Goal: Manage account settings: Manage account settings

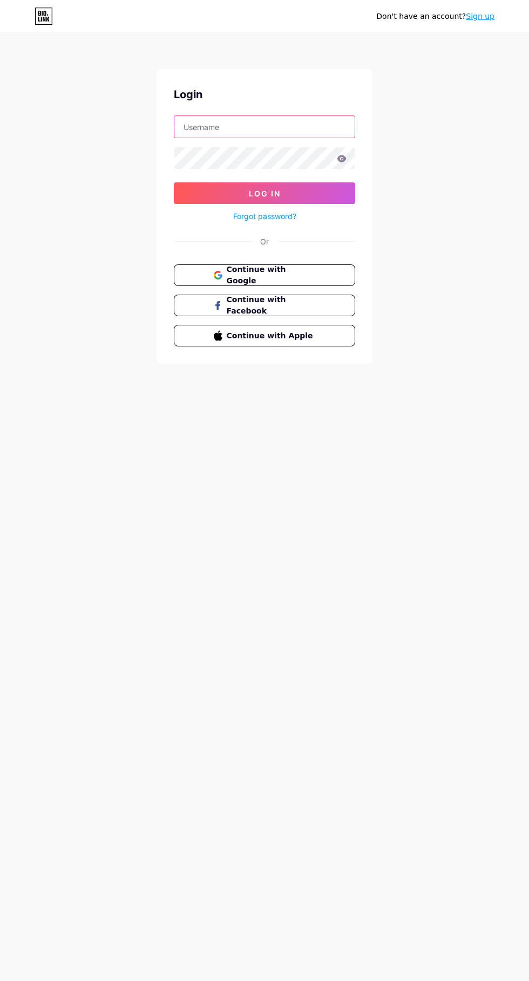
click at [246, 127] on input "text" at bounding box center [264, 127] width 180 height 22
type input "mostfa03030@gmail.com"
click at [174, 182] on button "Log In" at bounding box center [264, 193] width 181 height 22
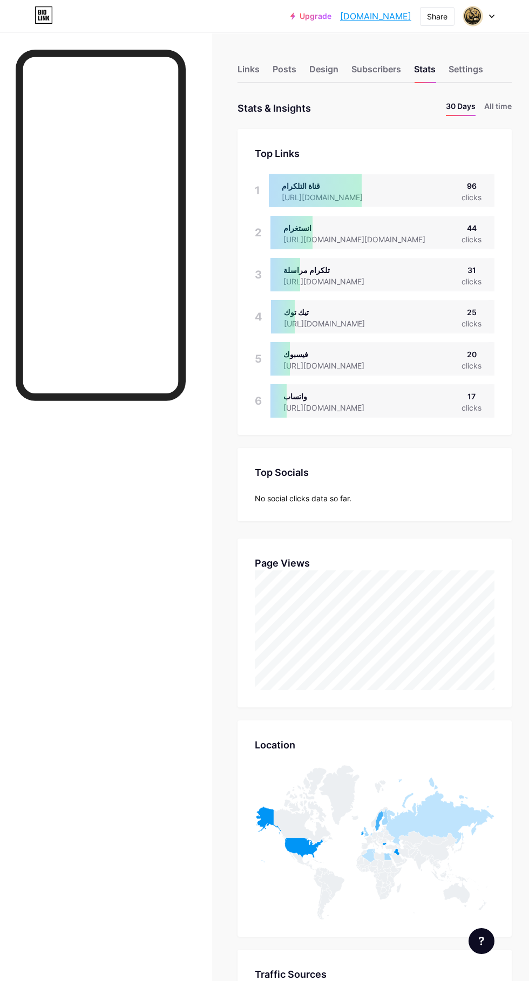
scroll to position [981, 529]
click at [492, 16] on icon at bounding box center [491, 17] width 5 height 4
click at [415, 160] on li "Logout" at bounding box center [427, 151] width 134 height 29
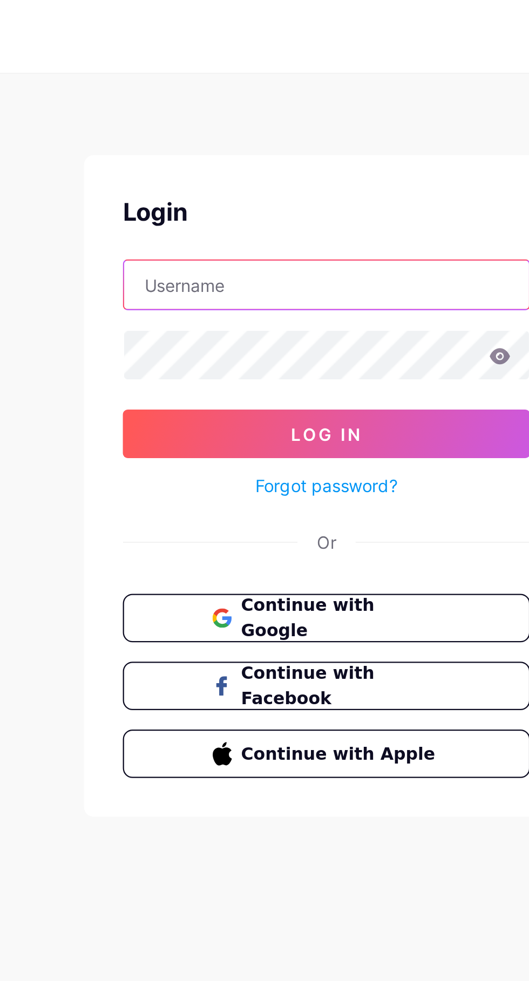
click at [242, 126] on input "text" at bounding box center [264, 127] width 180 height 22
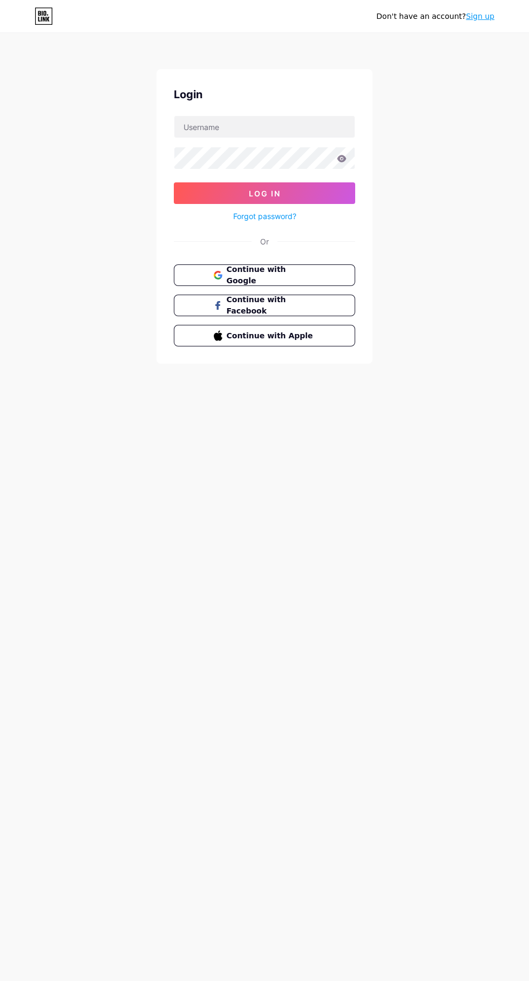
click at [455, 373] on div "Don't have an account? Sign up Login Log In Forgot password? Or Continue with G…" at bounding box center [264, 199] width 529 height 398
click at [251, 127] on input "text" at bounding box center [264, 127] width 180 height 22
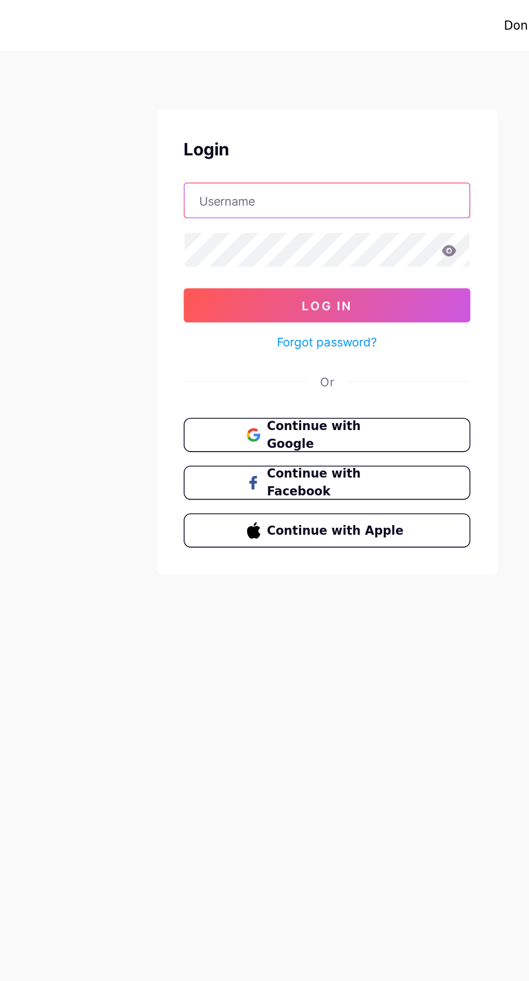
click at [254, 131] on input "text" at bounding box center [264, 127] width 180 height 22
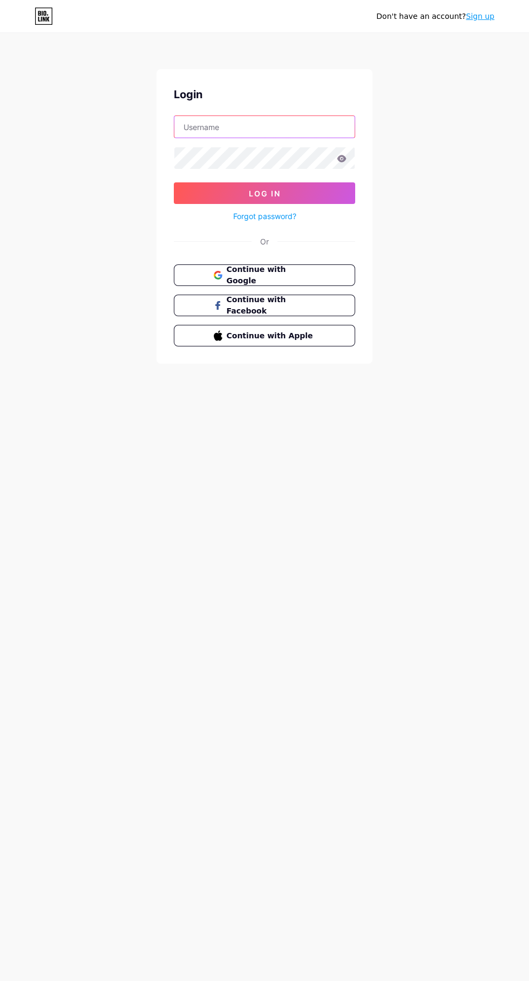
click at [294, 127] on input "text" at bounding box center [264, 127] width 180 height 22
type input "[EMAIL_ADDRESS][DOMAIN_NAME]"
click at [174, 182] on button "Log In" at bounding box center [264, 193] width 181 height 22
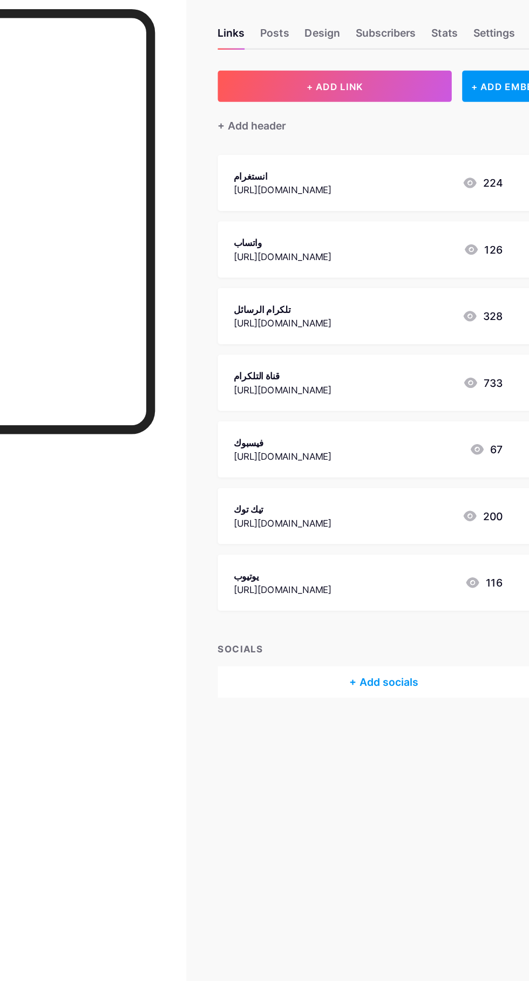
click at [327, 66] on div "Design" at bounding box center [323, 72] width 29 height 19
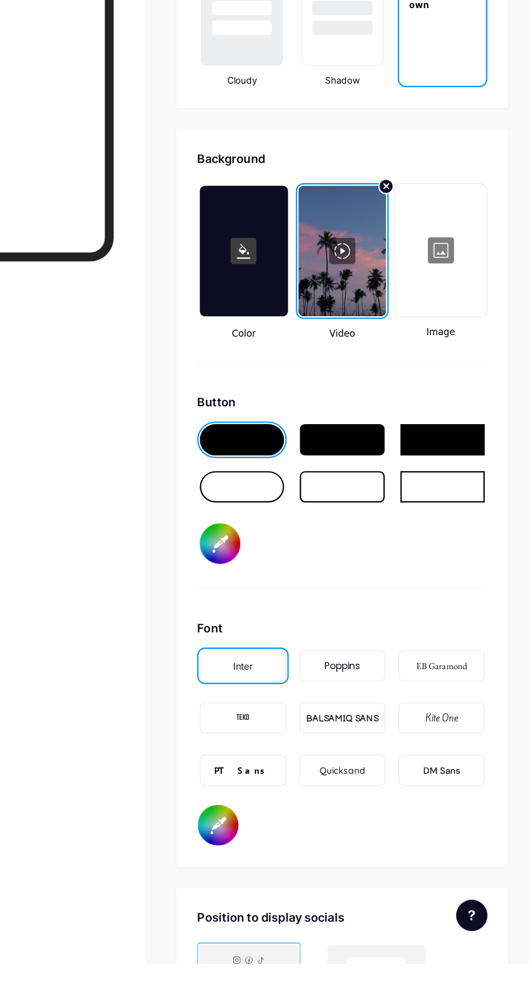
scroll to position [1174, 0]
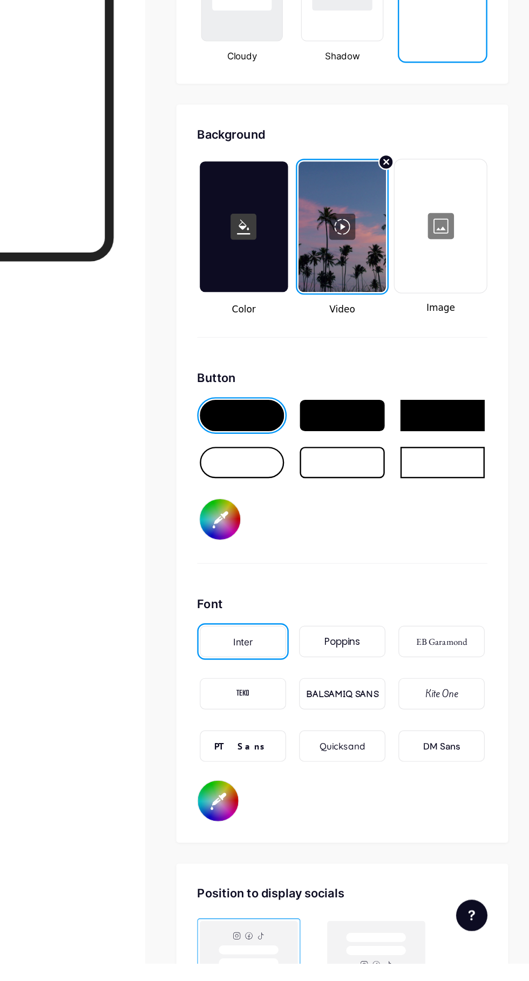
click at [280, 853] on input "#000000" at bounding box center [271, 846] width 33 height 33
type input "#ffffff"
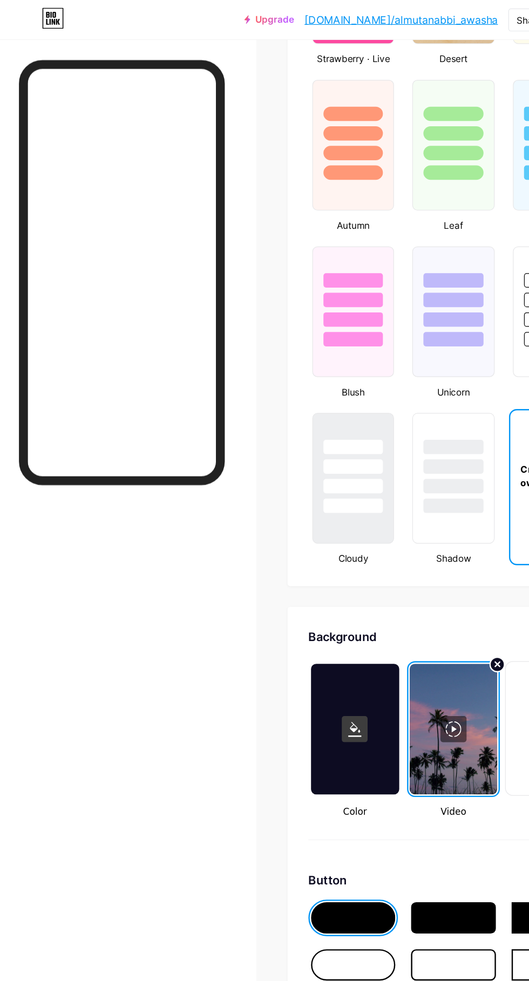
scroll to position [943, 0]
